Goal: Information Seeking & Learning: Learn about a topic

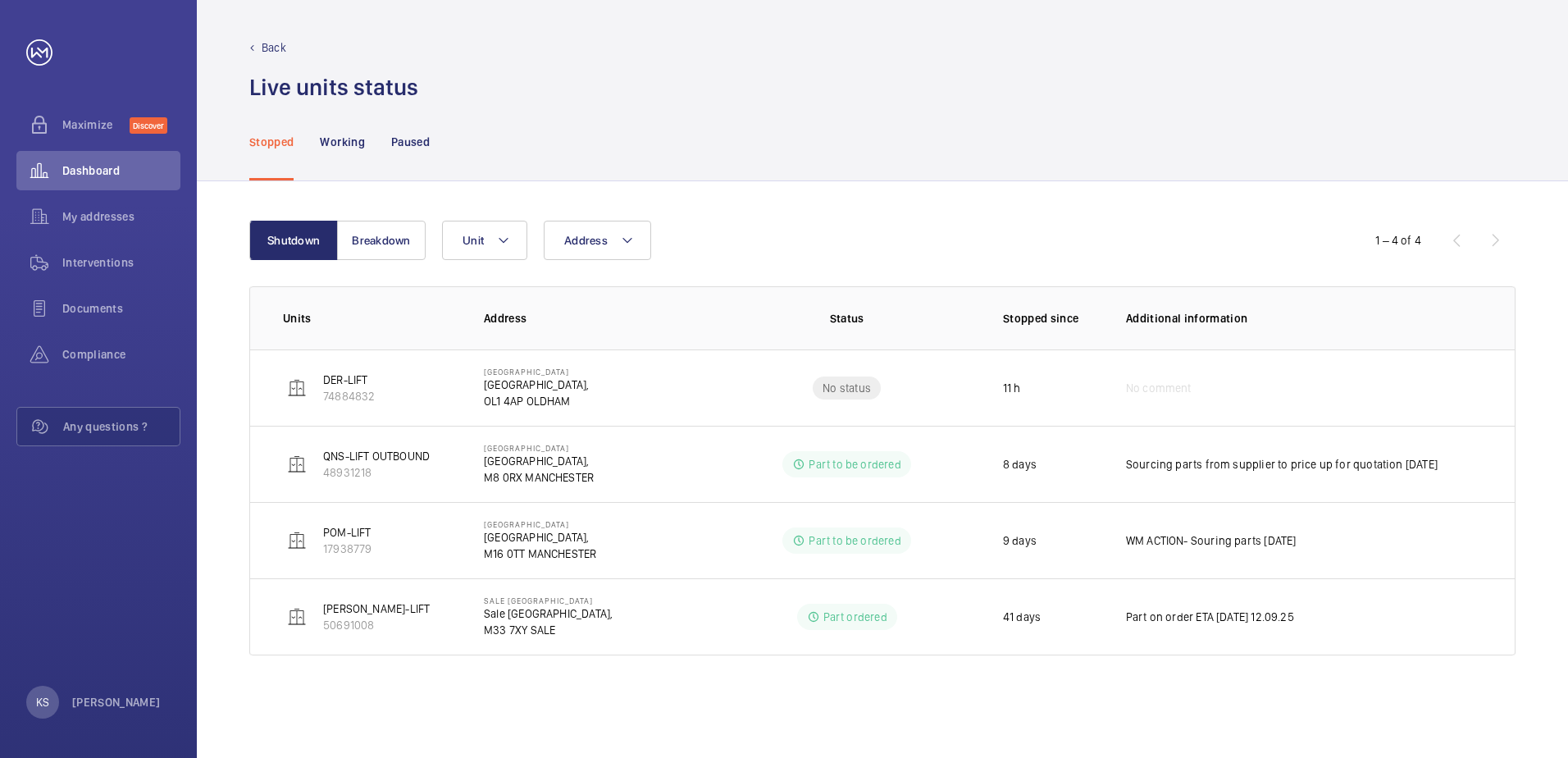
click at [266, 43] on p "Back" at bounding box center [274, 48] width 24 height 17
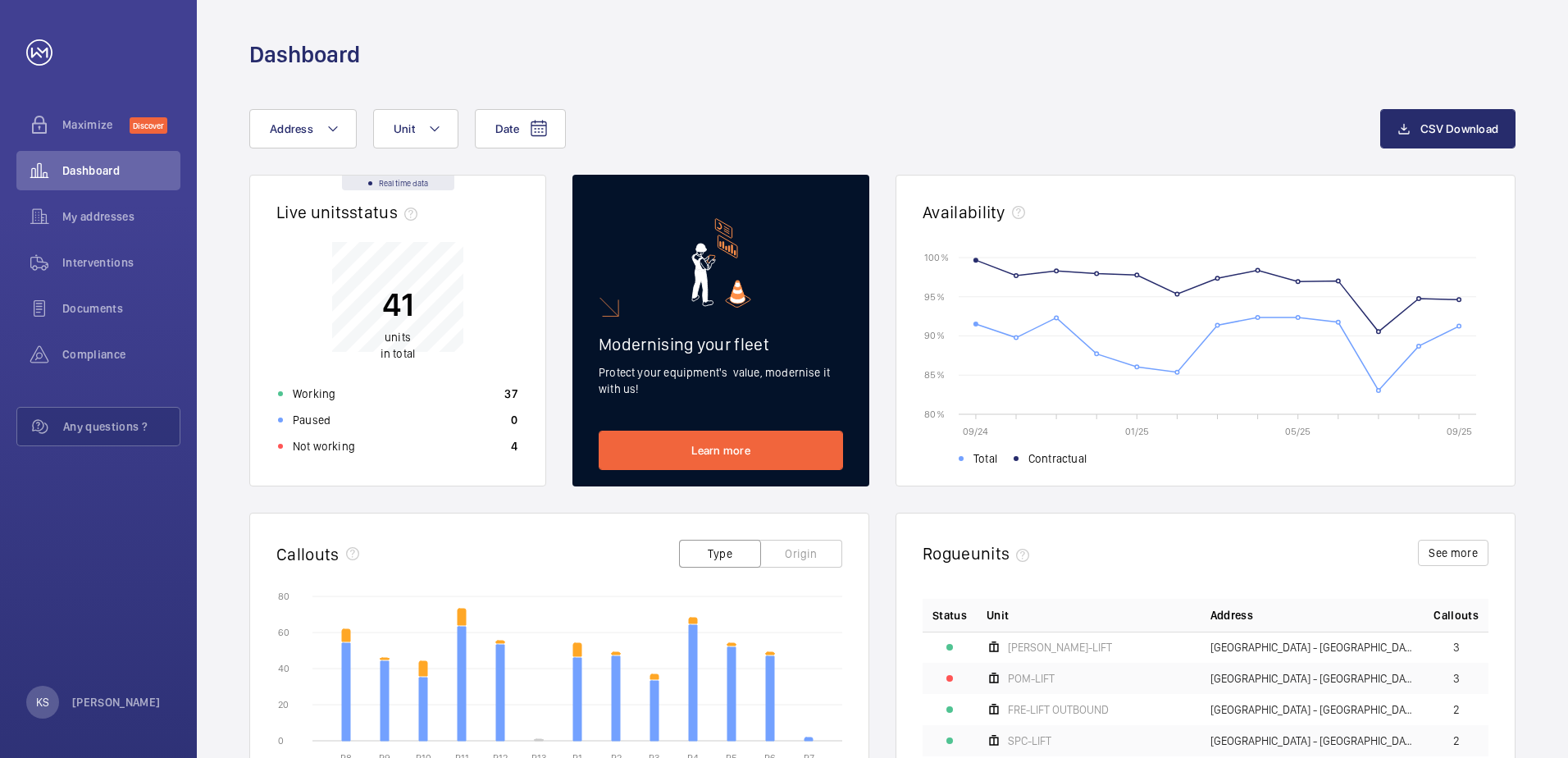
click at [825, 75] on div "Date Address Unit CSV Download Real time data Live units status﻿ 41 units in to…" at bounding box center [882, 636] width 1372 height 1132
click at [373, 455] on div "Not working 4" at bounding box center [398, 446] width 259 height 26
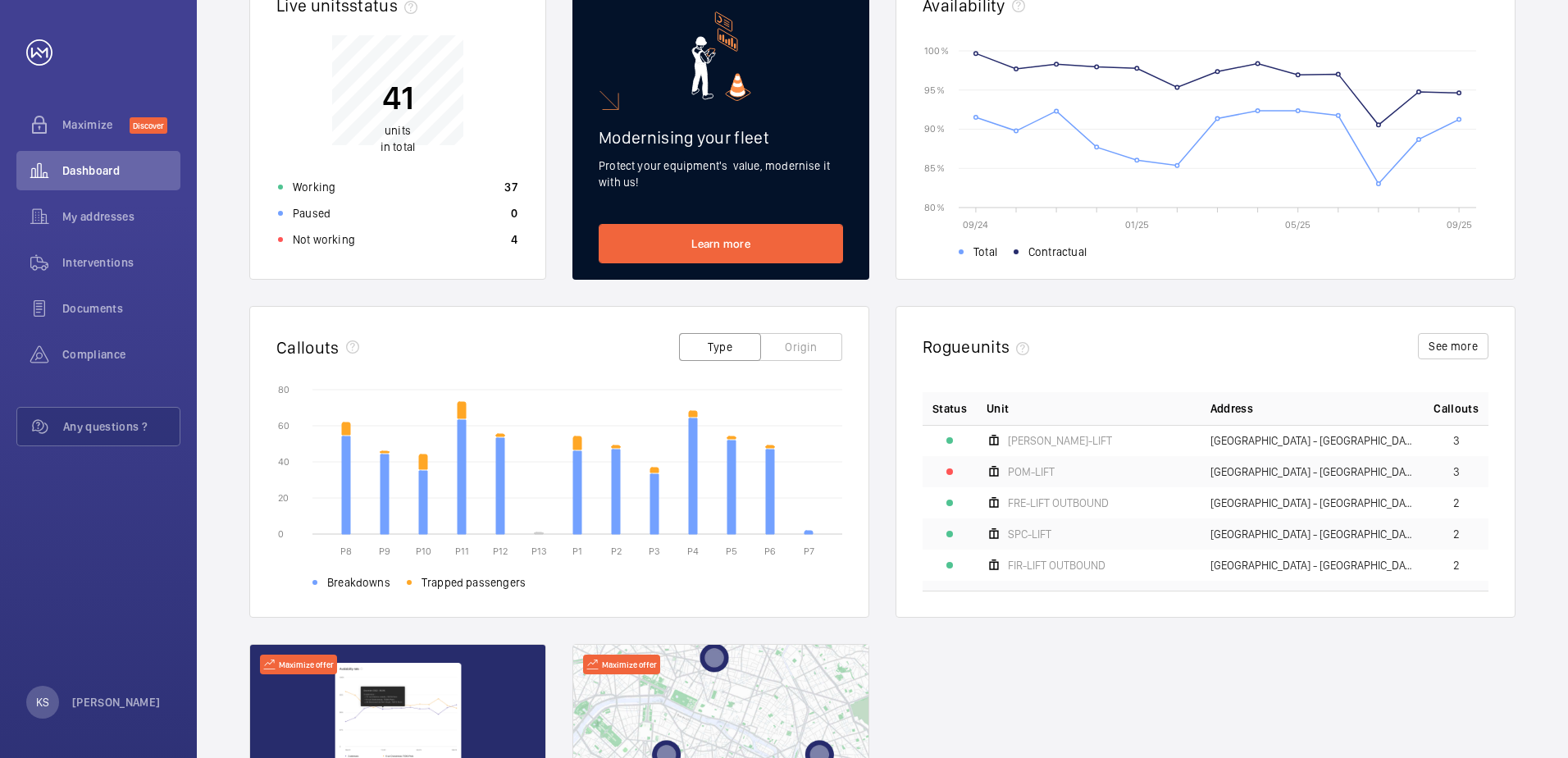
scroll to position [246, 0]
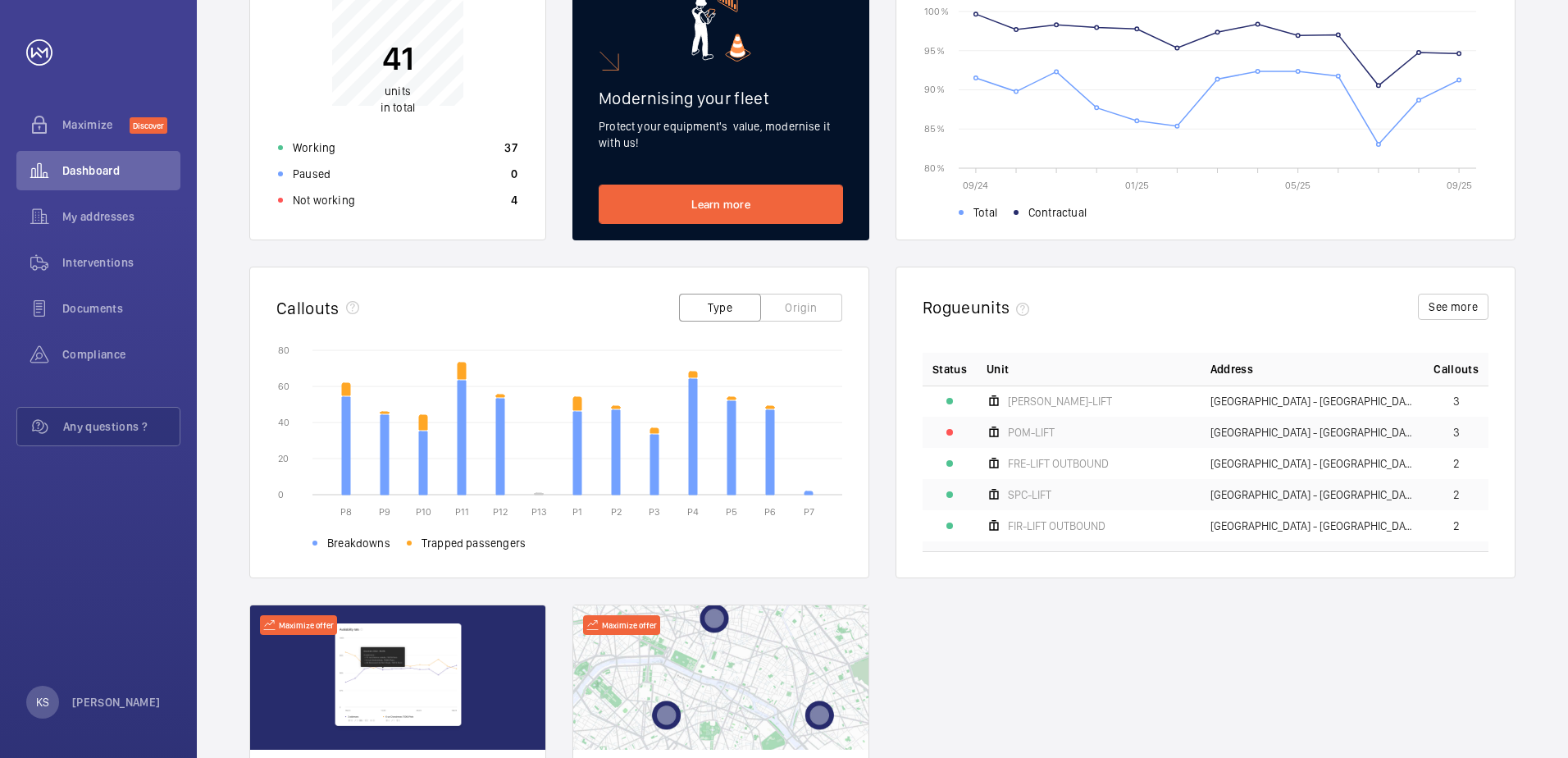
click at [788, 313] on button "Origin" at bounding box center [802, 308] width 82 height 28
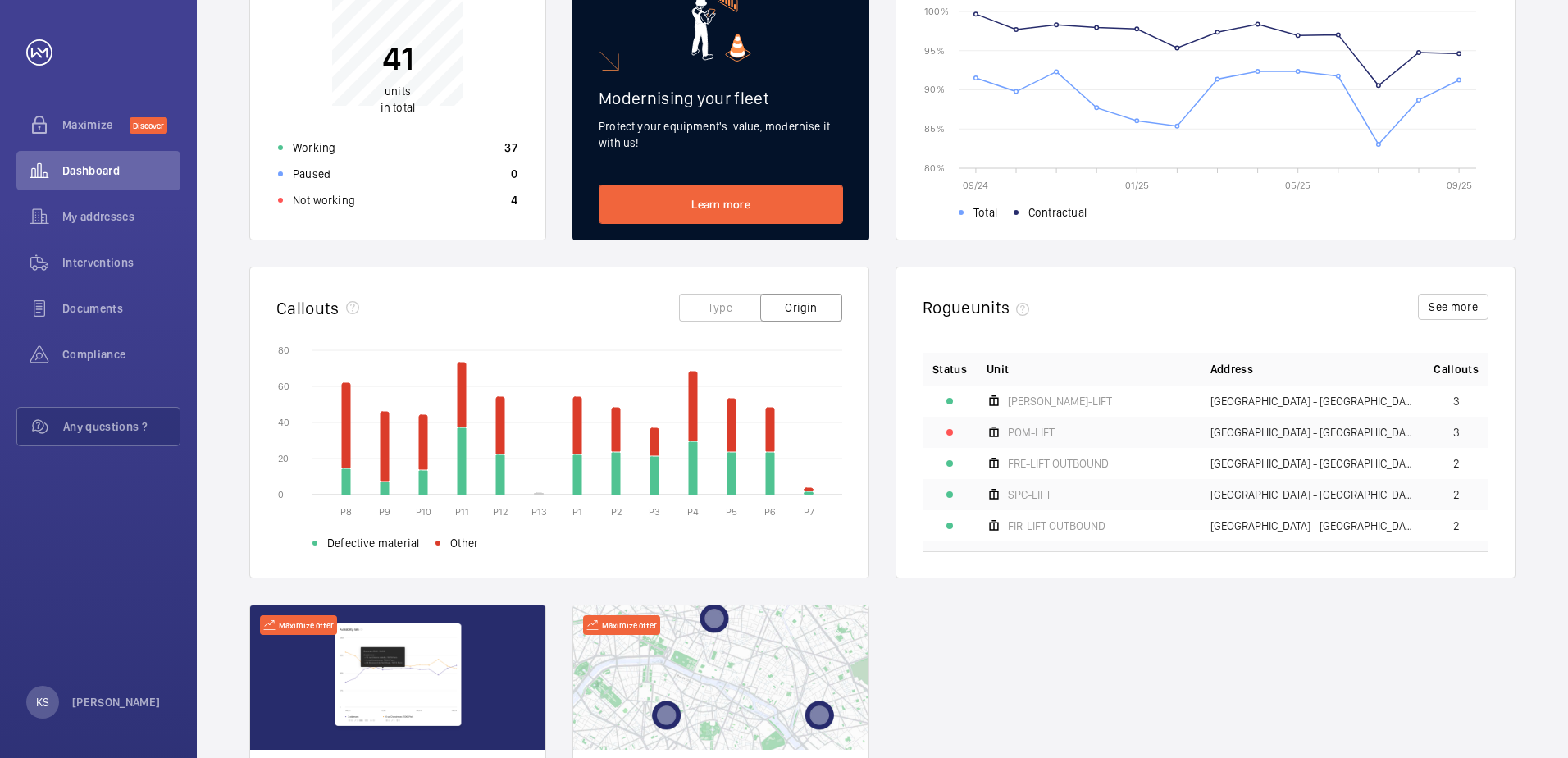
click at [730, 300] on button "Type" at bounding box center [720, 308] width 82 height 28
